Goal: Information Seeking & Learning: Learn about a topic

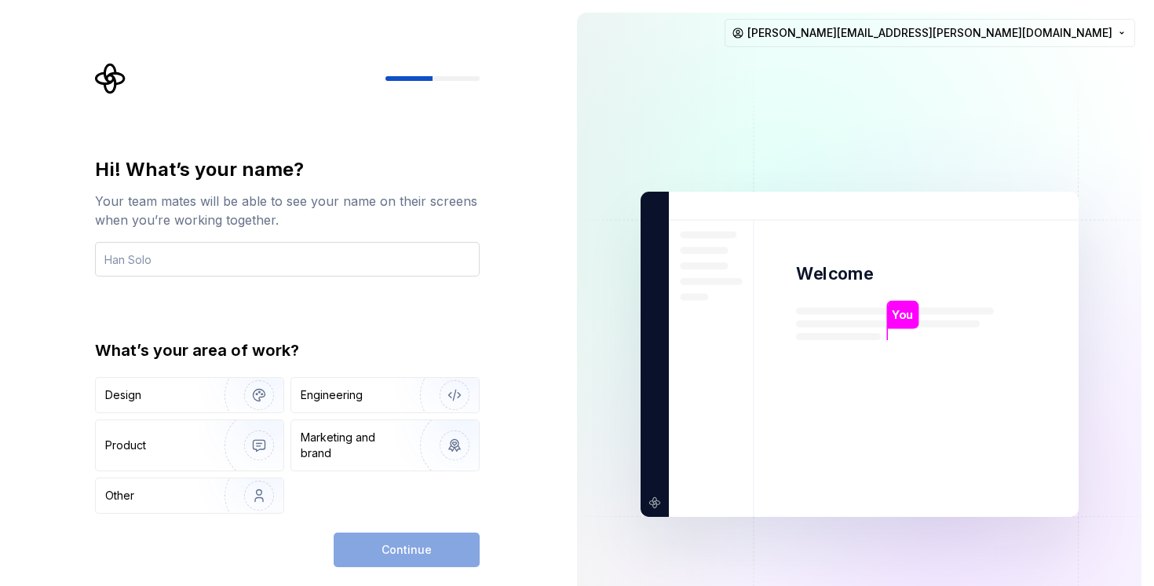
click at [236, 268] on input "text" at bounding box center [287, 259] width 385 height 35
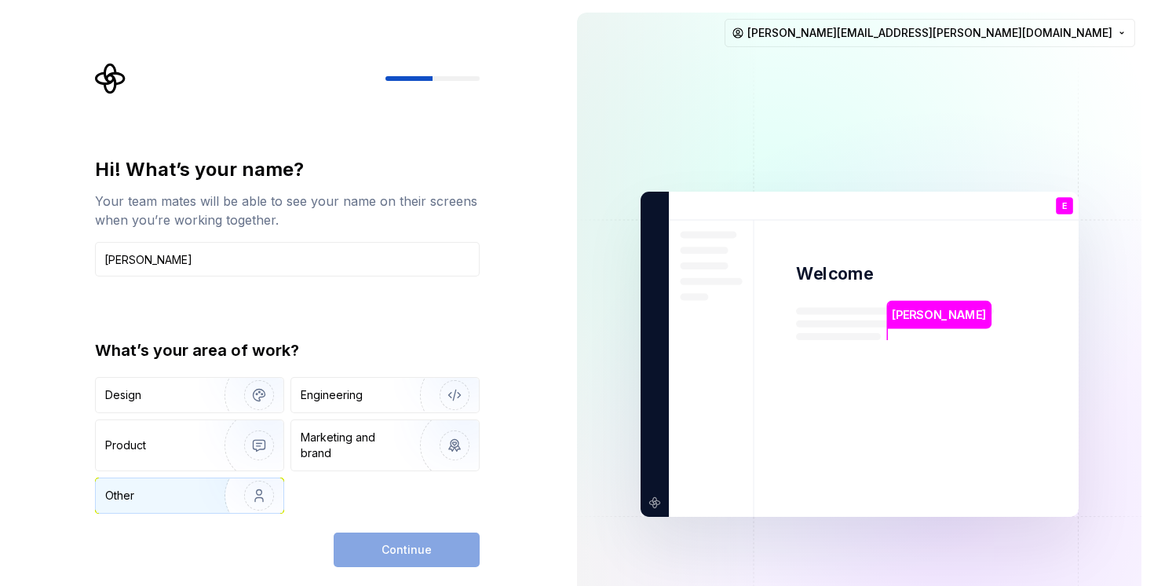
type input "[PERSON_NAME]"
click at [243, 502] on img "button" at bounding box center [249, 495] width 100 height 105
click at [367, 543] on button "Continue" at bounding box center [407, 549] width 146 height 35
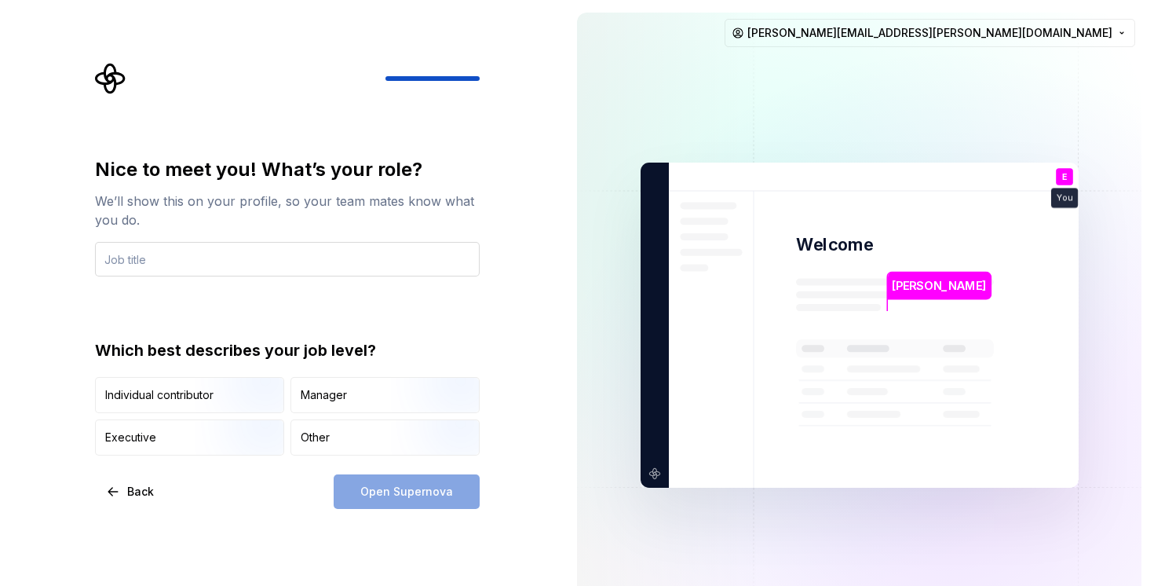
click at [323, 264] on input "text" at bounding box center [287, 259] width 385 height 35
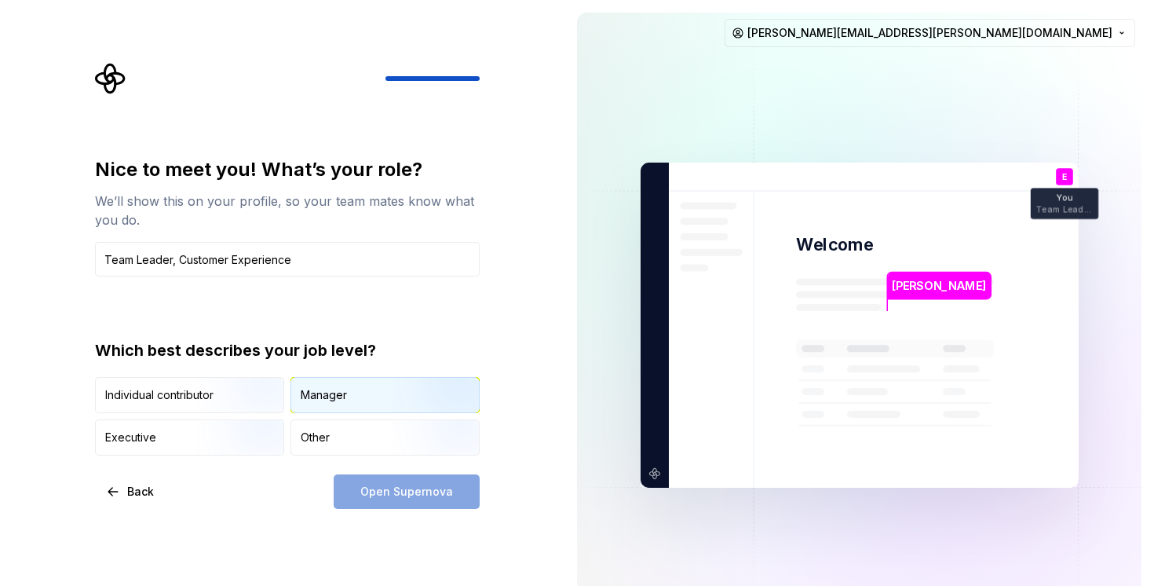
type input "Team Leader, Customer Experience"
click at [320, 408] on div "Manager" at bounding box center [385, 395] width 188 height 35
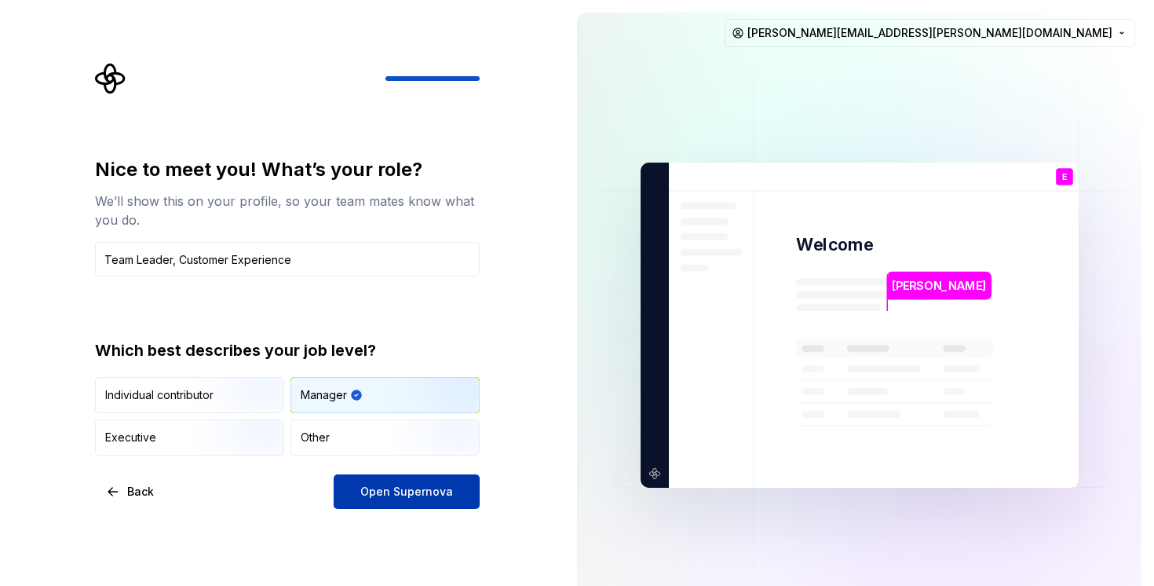
click at [368, 488] on span "Open Supernova" at bounding box center [406, 492] width 93 height 16
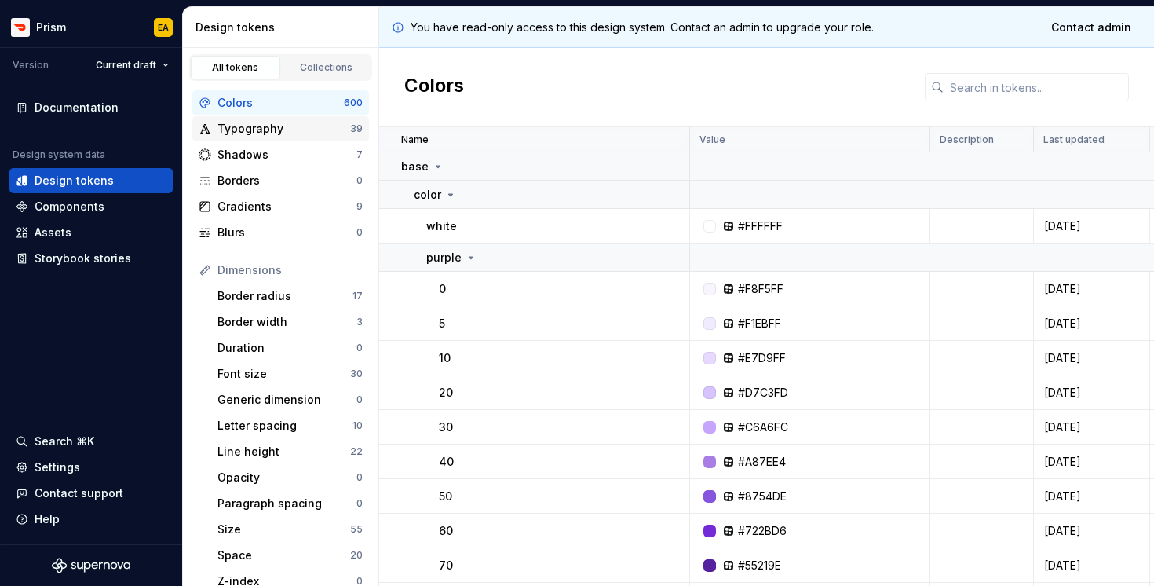
click at [278, 129] on div "Typography" at bounding box center [283, 129] width 133 height 16
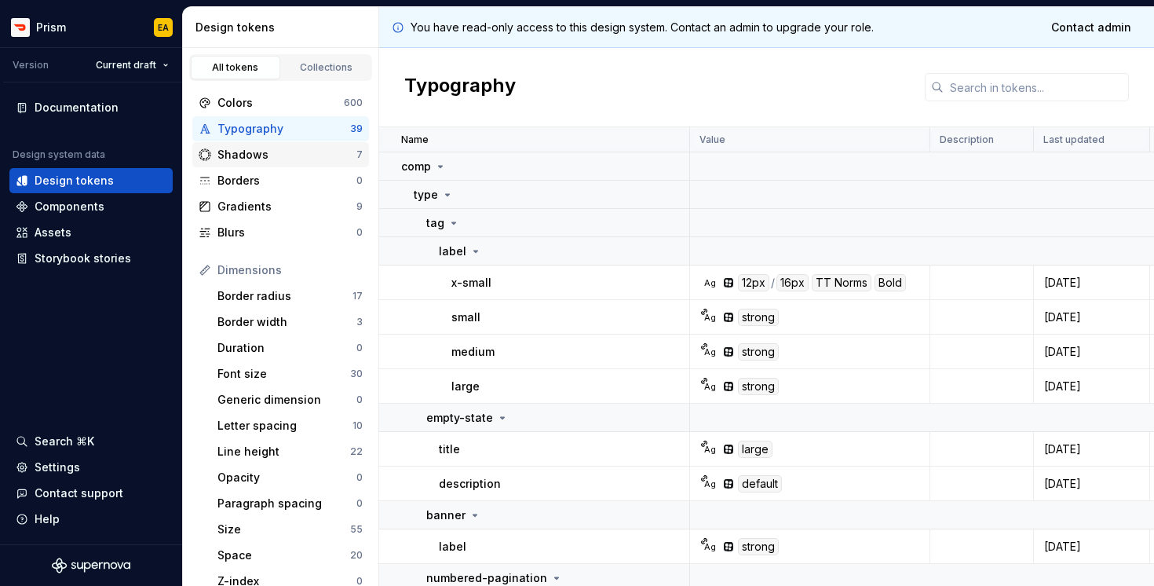
click at [273, 159] on div "Shadows" at bounding box center [286, 155] width 139 height 16
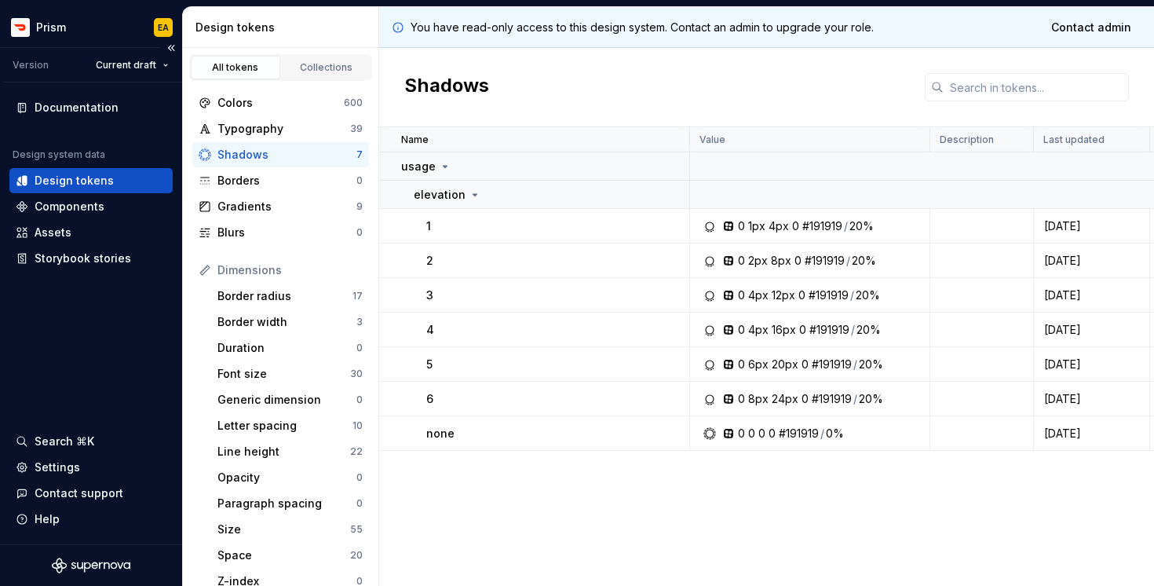
click at [44, 68] on div "Version" at bounding box center [31, 65] width 36 height 13
click at [75, 276] on div "Documentation Design system data Design tokens Components Assets Storybook stor…" at bounding box center [91, 313] width 182 height 462
click at [80, 268] on div "Storybook stories" at bounding box center [90, 258] width 163 height 25
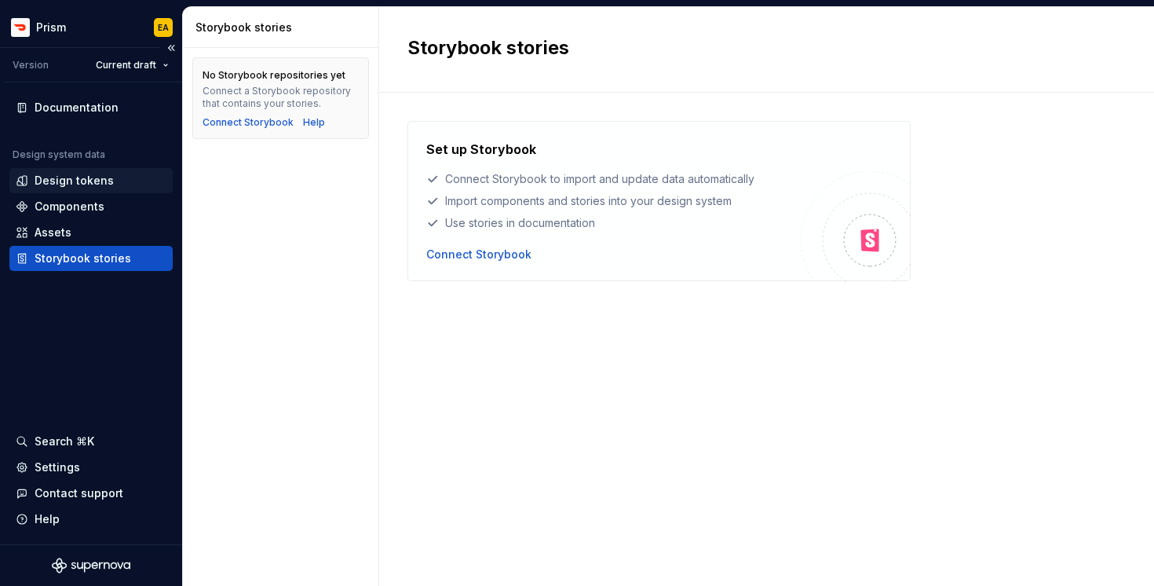
click at [101, 183] on div "Design tokens" at bounding box center [74, 181] width 79 height 16
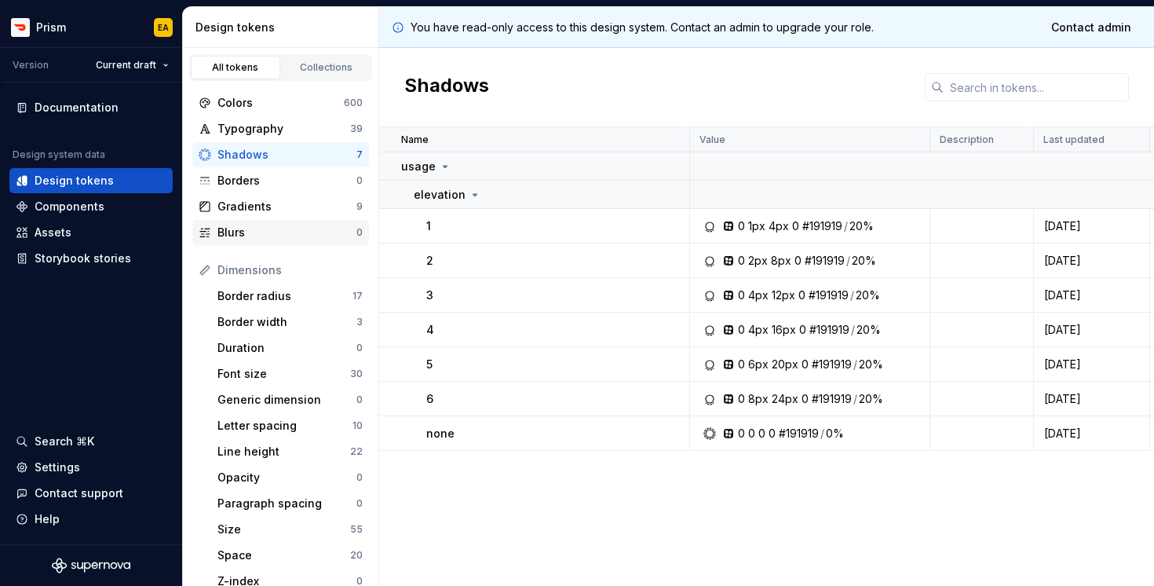
click at [214, 228] on div "Blurs" at bounding box center [278, 233] width 158 height 16
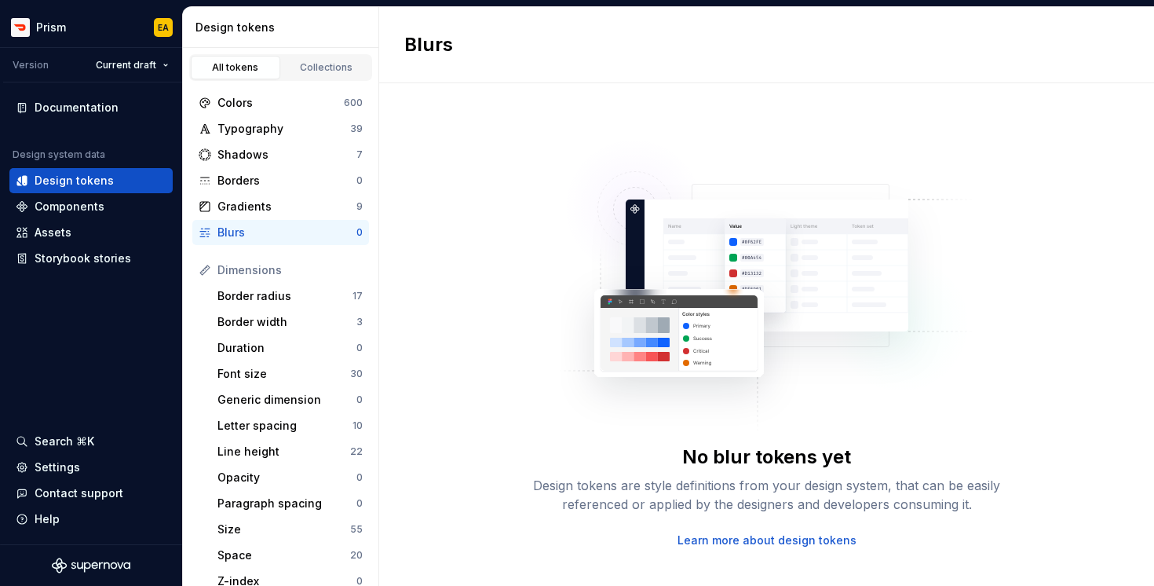
click at [717, 536] on link "Learn more about design tokens" at bounding box center [766, 540] width 179 height 16
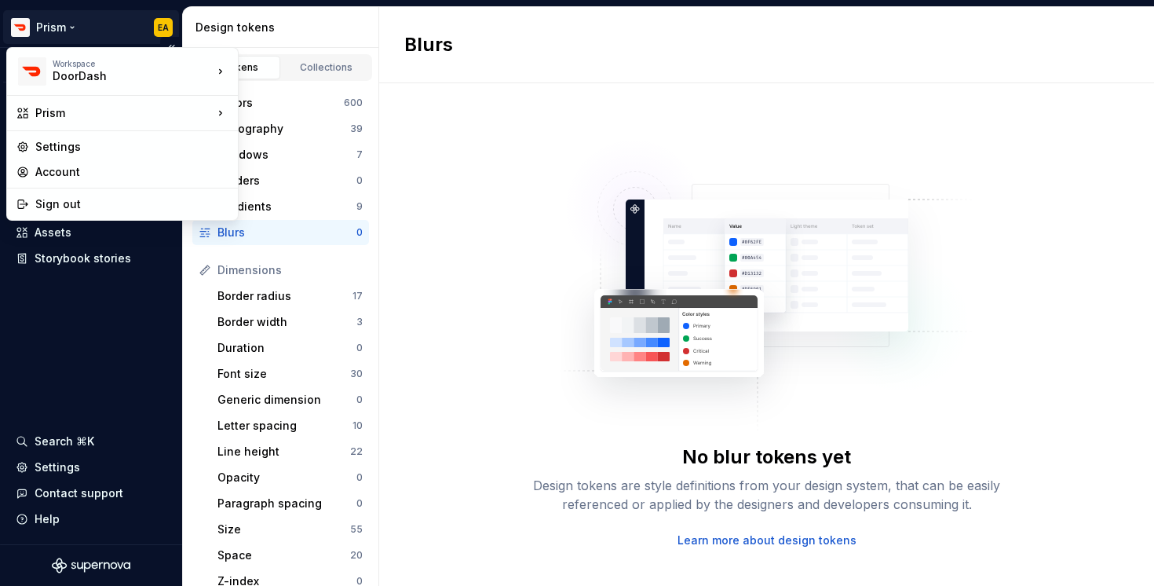
click at [100, 39] on html "Prism EA Version Current draft Documentation Design system data Design tokens C…" at bounding box center [577, 293] width 1154 height 586
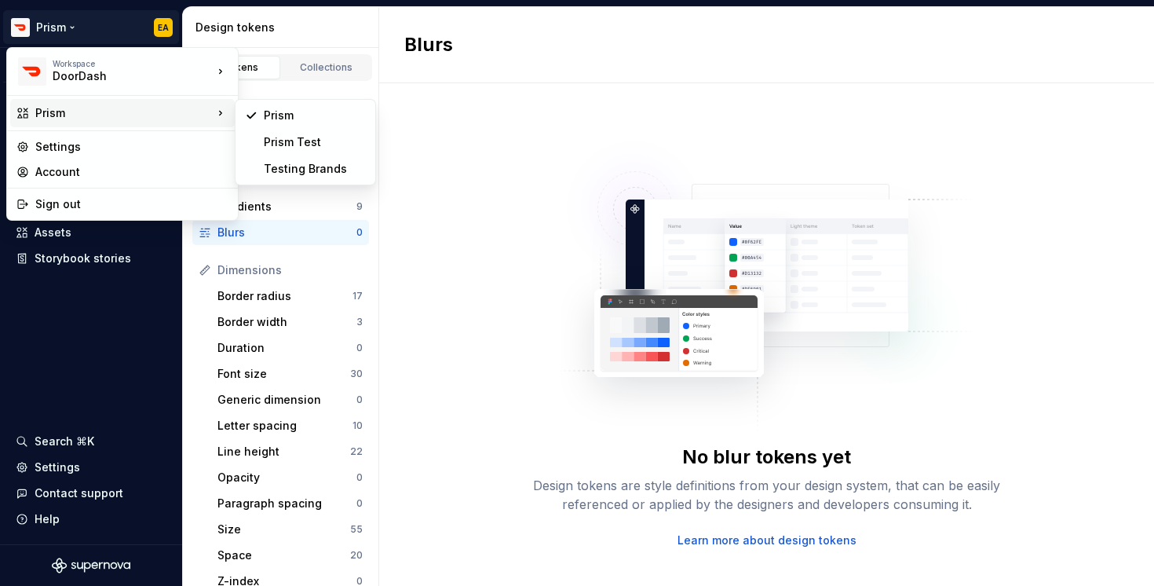
click at [72, 110] on div "Prism" at bounding box center [123, 113] width 177 height 16
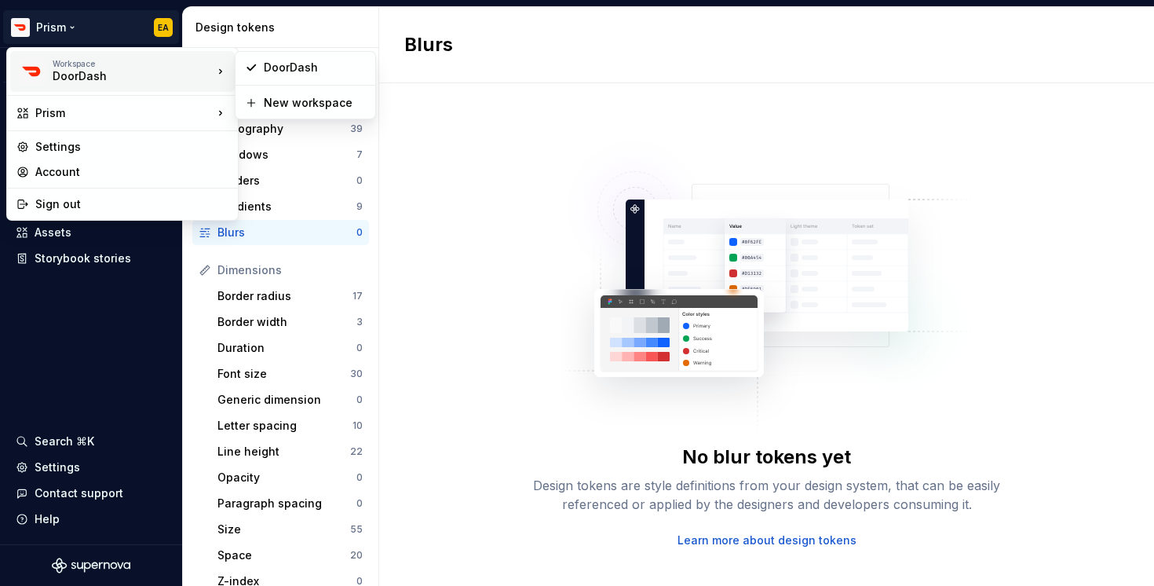
click at [104, 56] on div "Workspace DoorDash" at bounding box center [114, 71] width 196 height 41
click at [527, 270] on html "Prism EA Version Current draft Documentation Design system data Design tokens C…" at bounding box center [577, 293] width 1154 height 586
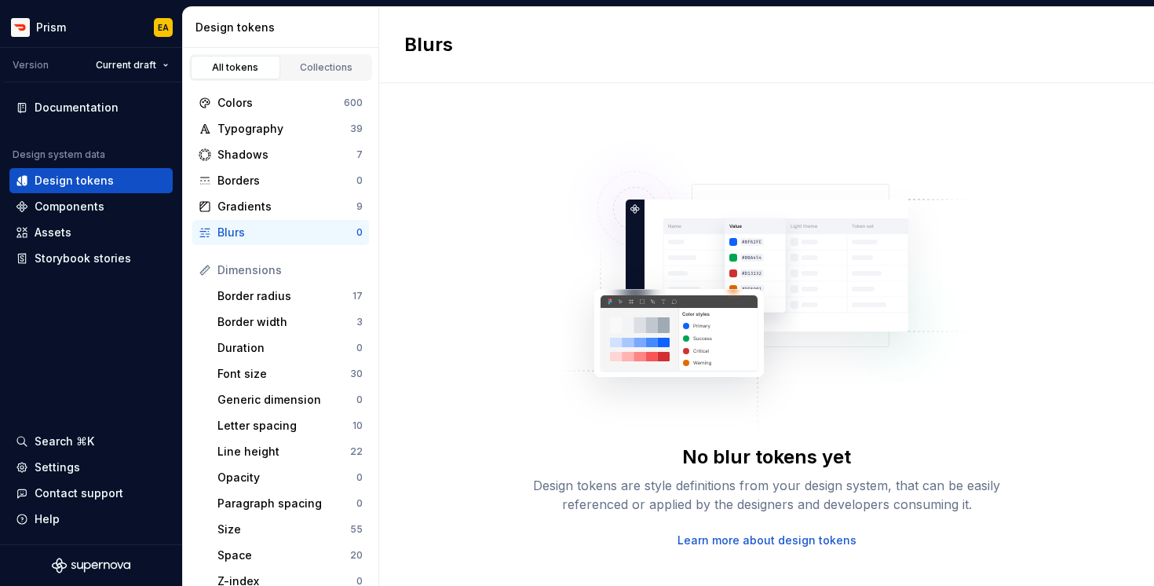
click at [247, 81] on div "Colors 600 Typography 39 Shadows 7 Borders 0 Gradients 9 Blurs 0 Dimensions Bor…" at bounding box center [280, 470] width 195 height 779
click at [247, 97] on div "Colors" at bounding box center [280, 103] width 126 height 16
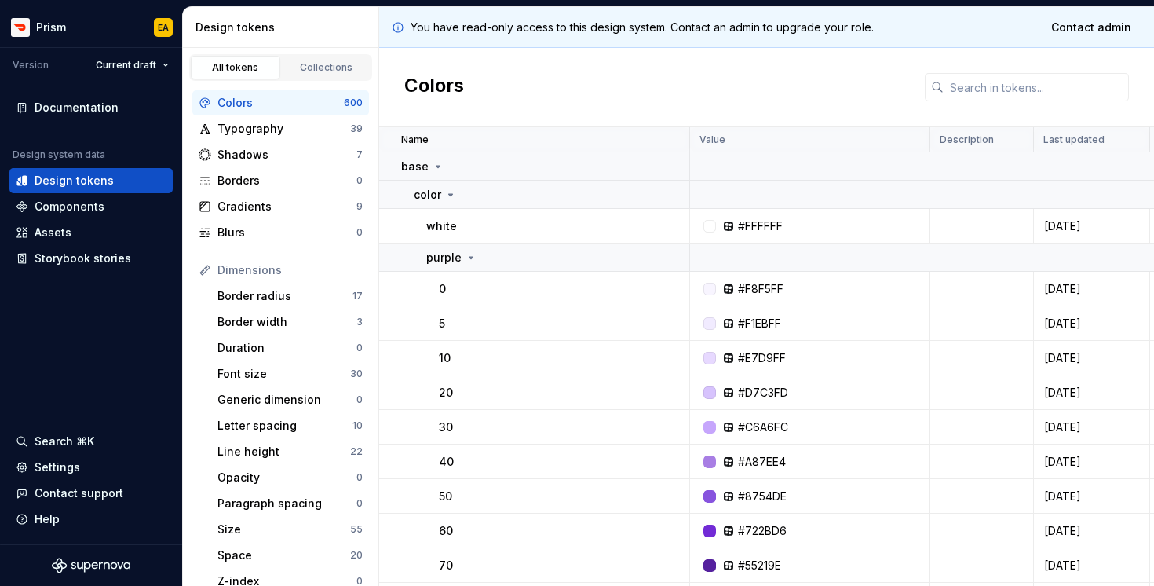
click at [491, 309] on td "5" at bounding box center [534, 323] width 311 height 35
click at [491, 284] on div "0" at bounding box center [564, 289] width 250 height 16
click at [480, 266] on td "purple" at bounding box center [534, 257] width 311 height 28
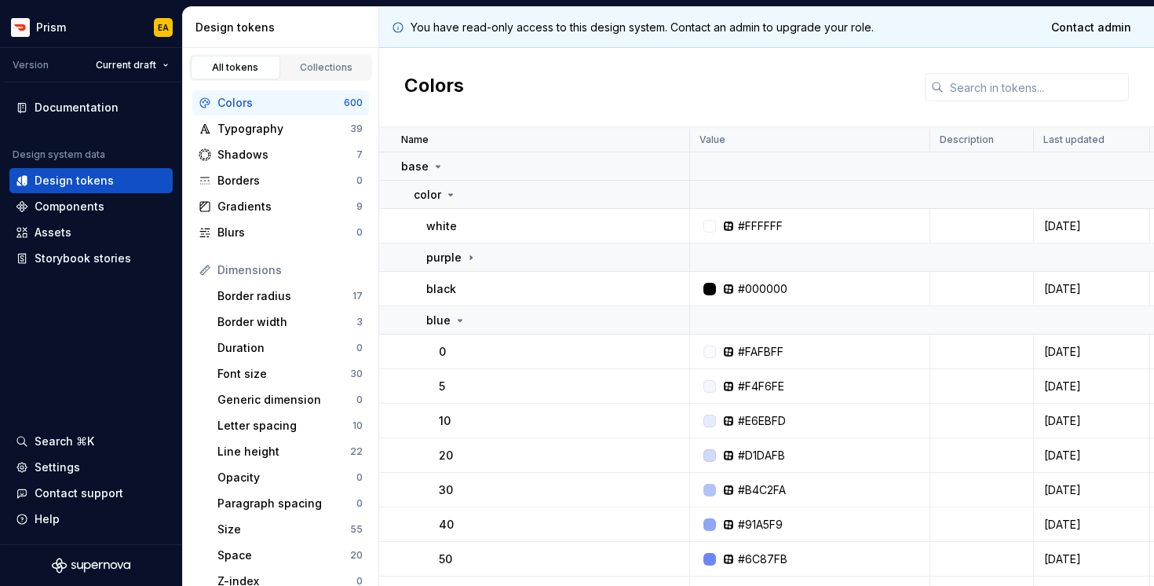
click at [447, 214] on td "white" at bounding box center [534, 226] width 311 height 35
click at [722, 221] on icon at bounding box center [728, 226] width 13 height 13
click at [760, 221] on div "#FFFFFF" at bounding box center [760, 226] width 45 height 16
drag, startPoint x: 759, startPoint y: 221, endPoint x: 693, endPoint y: 244, distance: 70.0
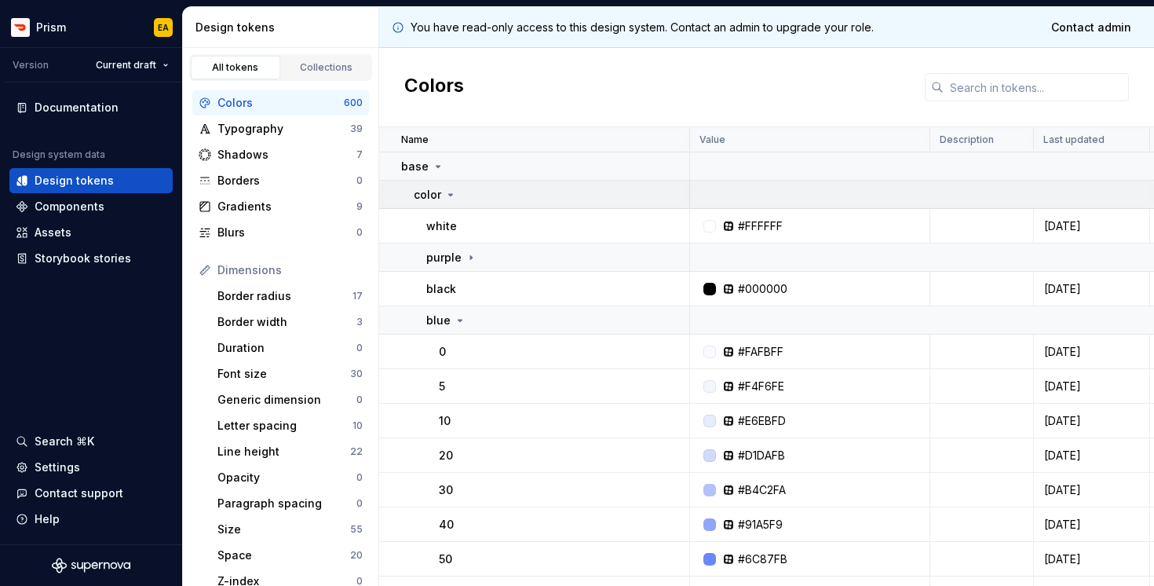
click at [444, 190] on icon at bounding box center [450, 194] width 13 height 13
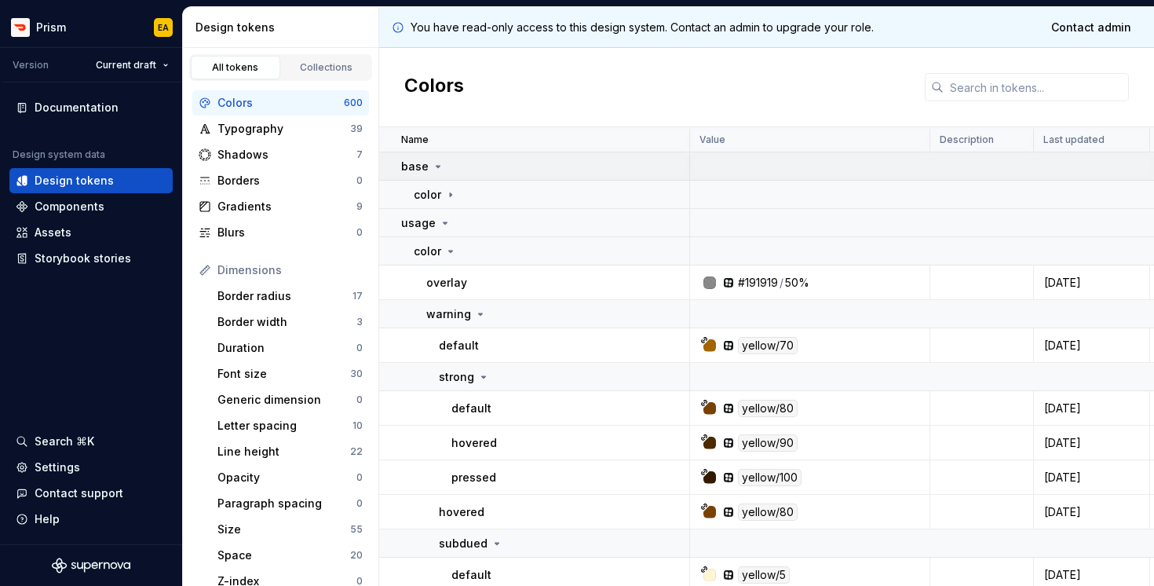
click at [444, 179] on td "base" at bounding box center [534, 166] width 311 height 28
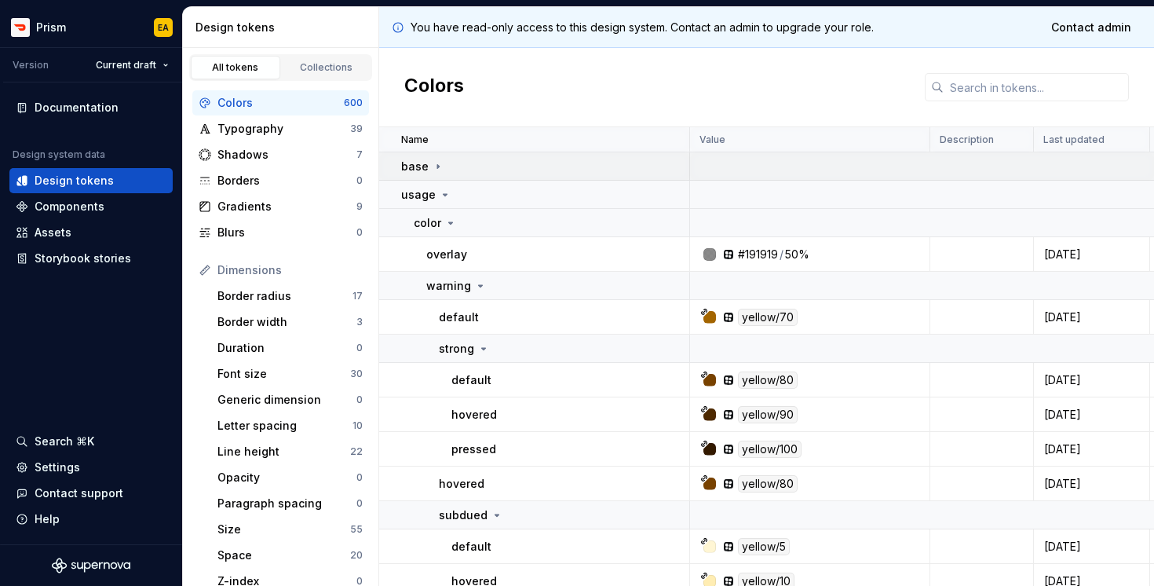
click at [444, 177] on td "base" at bounding box center [534, 166] width 311 height 28
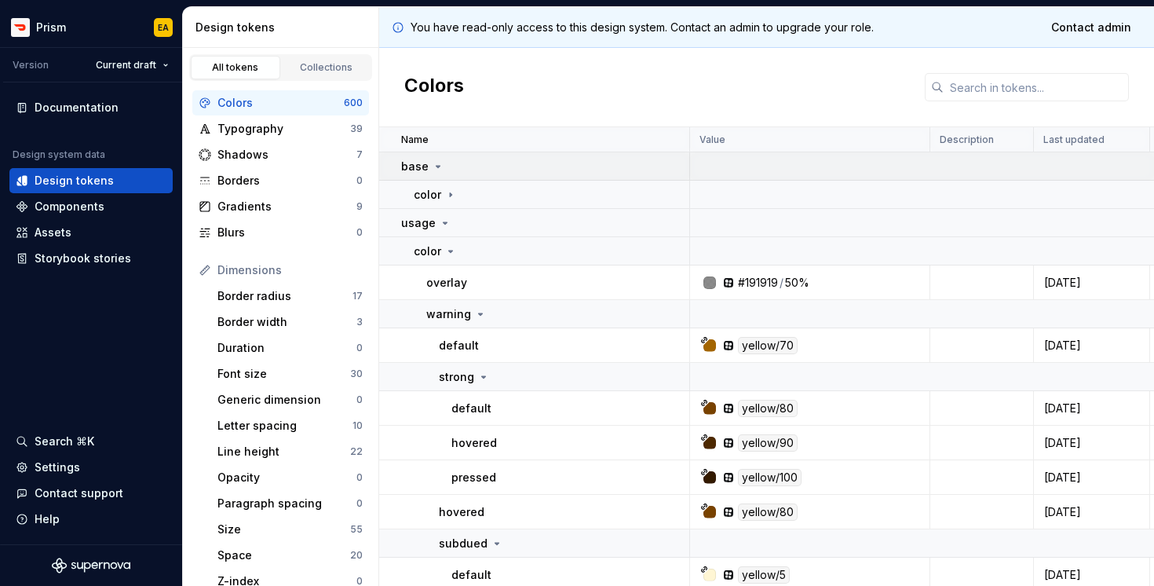
click at [445, 177] on td "base" at bounding box center [534, 166] width 311 height 28
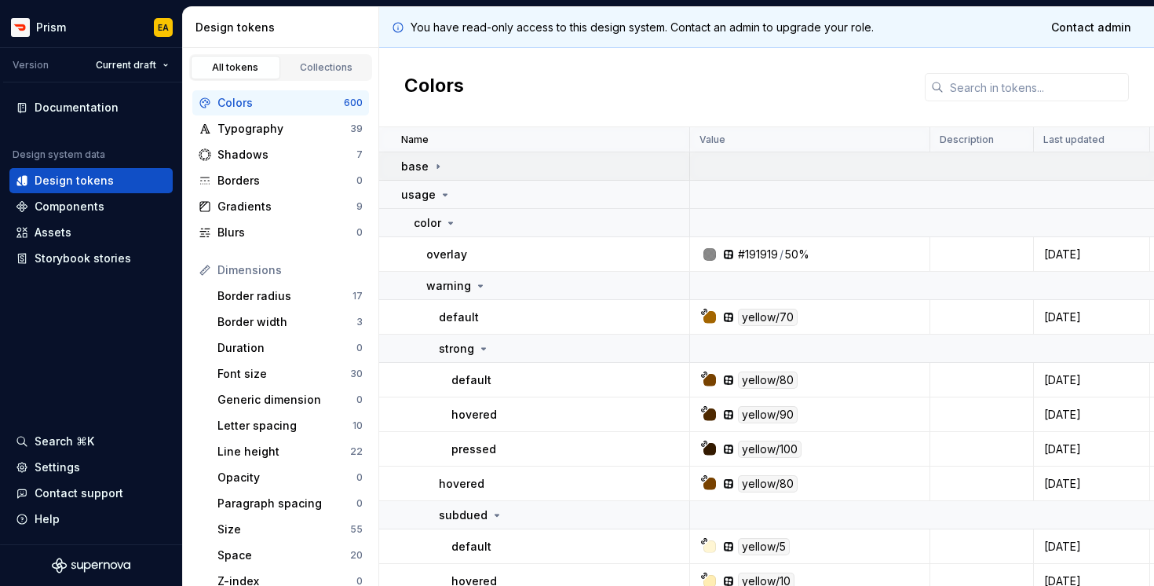
click at [445, 177] on td "base" at bounding box center [534, 166] width 311 height 28
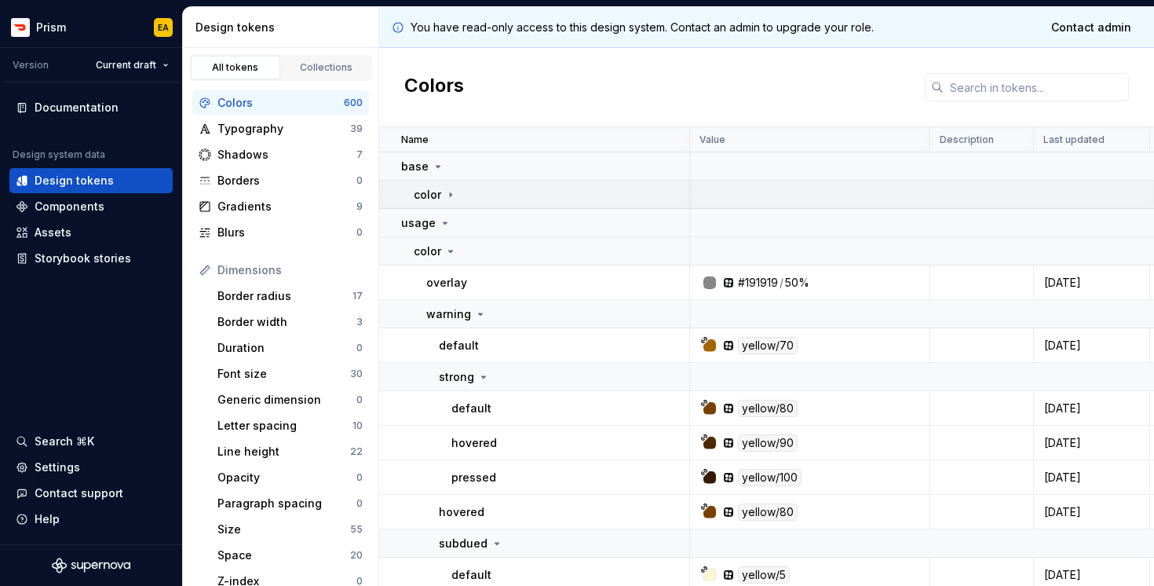
click at [445, 196] on icon at bounding box center [450, 194] width 13 height 13
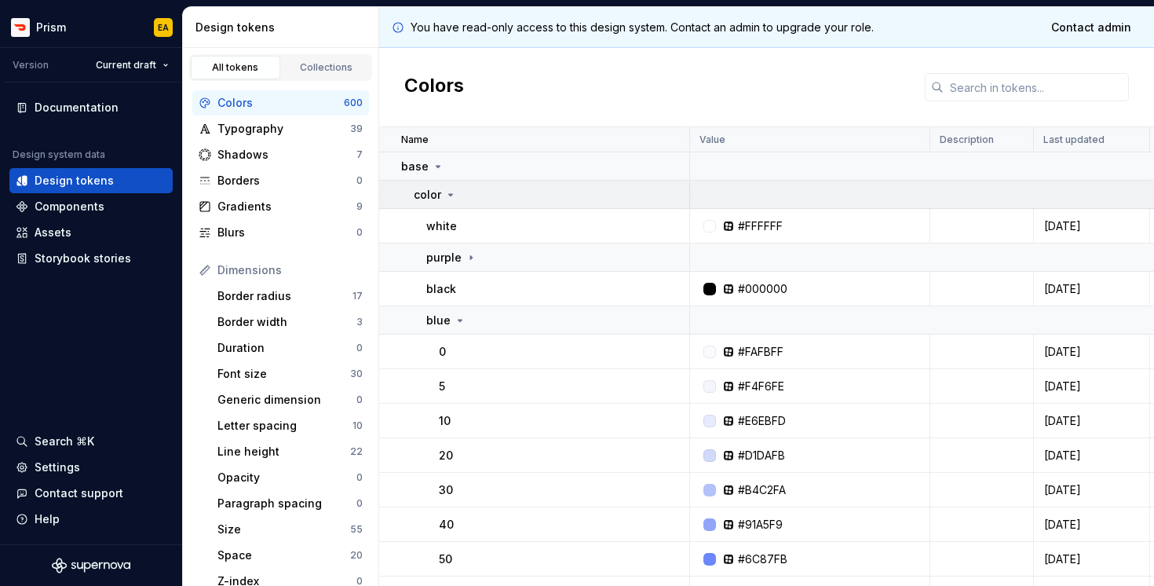
click at [452, 199] on icon at bounding box center [450, 194] width 13 height 13
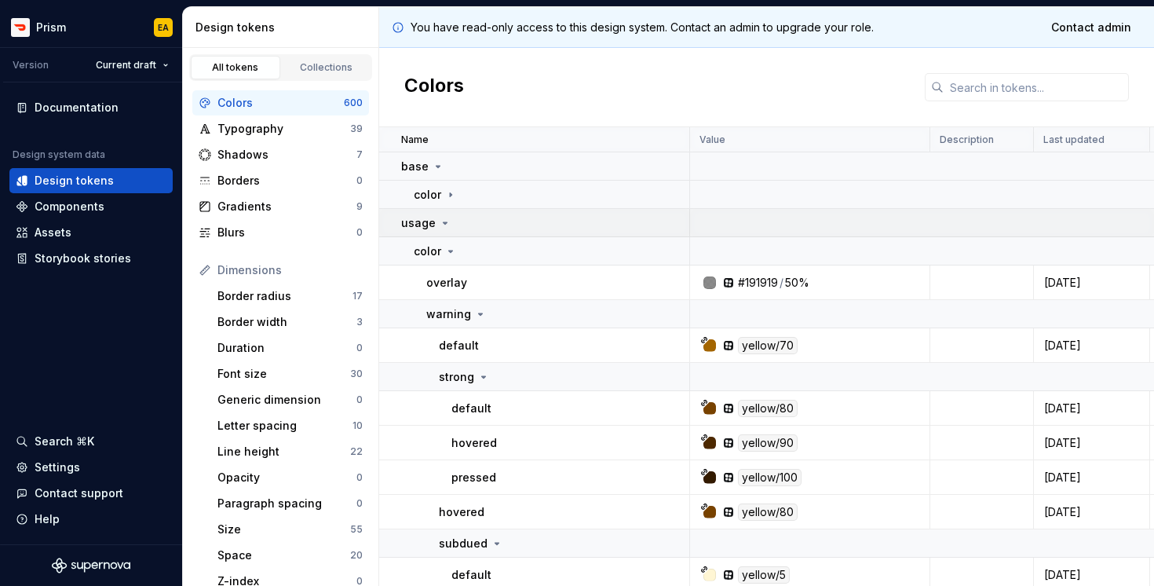
click at [444, 236] on td "usage" at bounding box center [534, 223] width 311 height 28
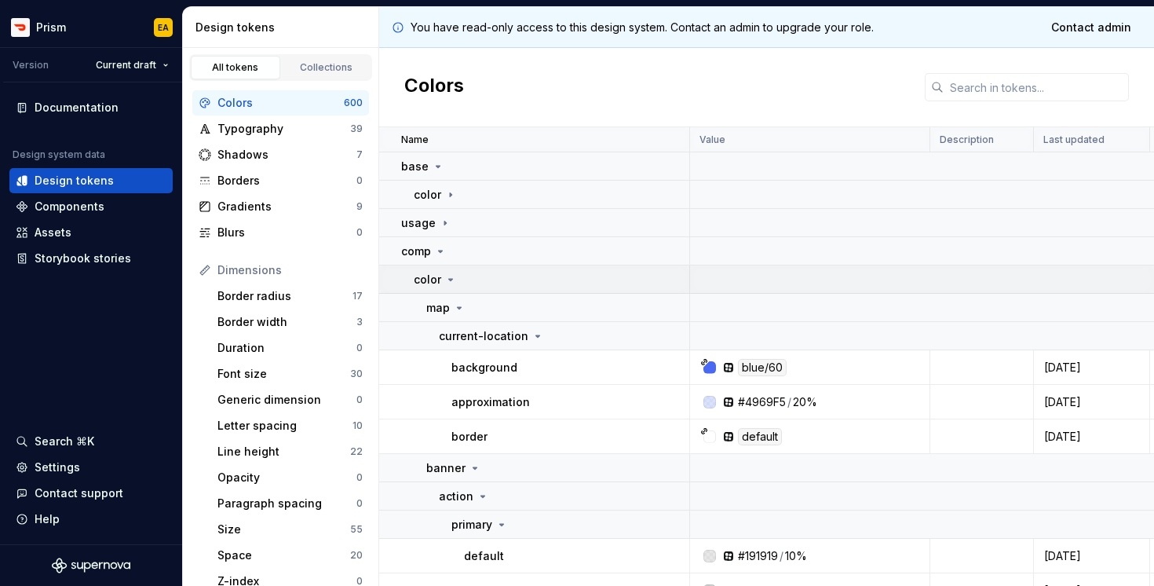
click at [443, 276] on div "color" at bounding box center [435, 280] width 43 height 16
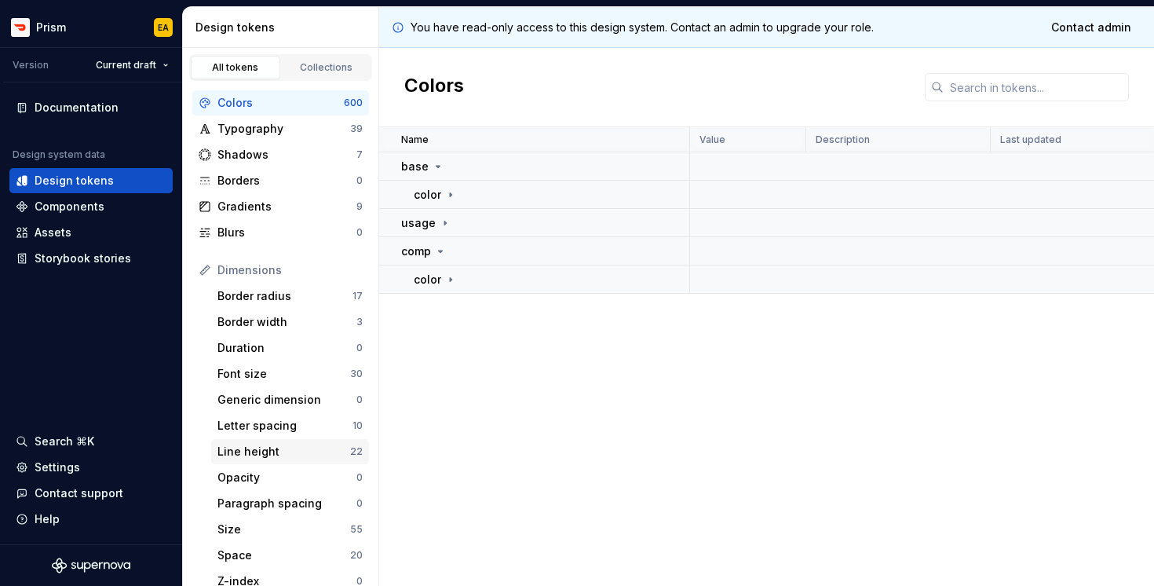
click at [288, 439] on div "Line height 22" at bounding box center [290, 451] width 158 height 25
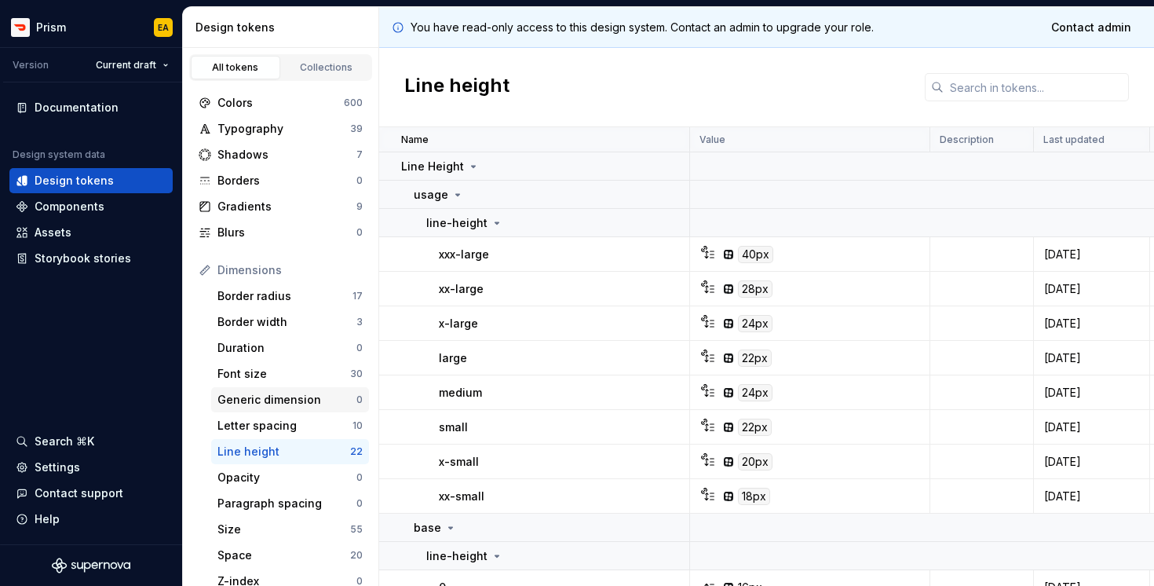
click at [280, 407] on div "Generic dimension" at bounding box center [286, 400] width 139 height 16
